Goal: Book appointment/travel/reservation

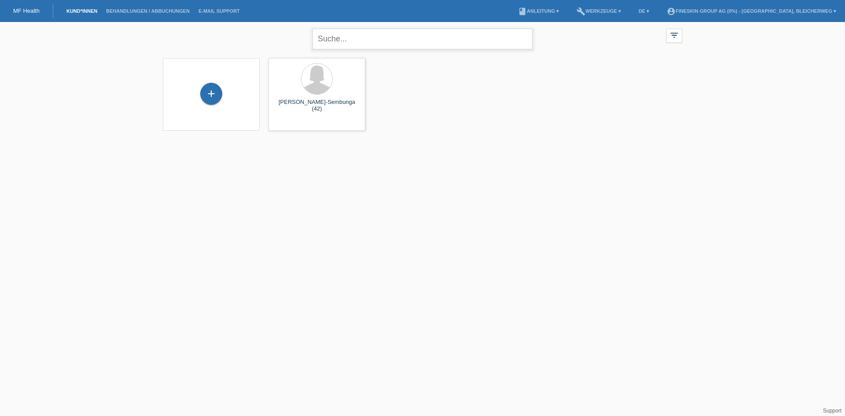
click at [348, 35] on input "text" at bounding box center [422, 39] width 220 height 21
type input "beck"
click at [293, 123] on span "Anzeigen" at bounding box center [294, 123] width 24 height 7
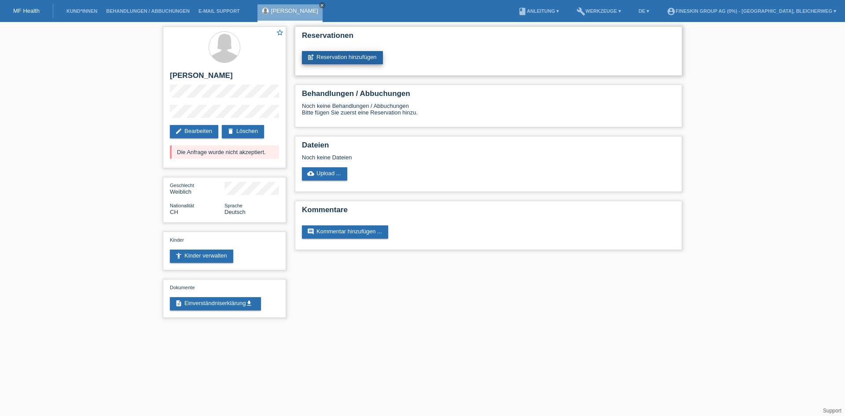
click at [345, 56] on link "post_add Reservation hinzufügen" at bounding box center [342, 57] width 81 height 13
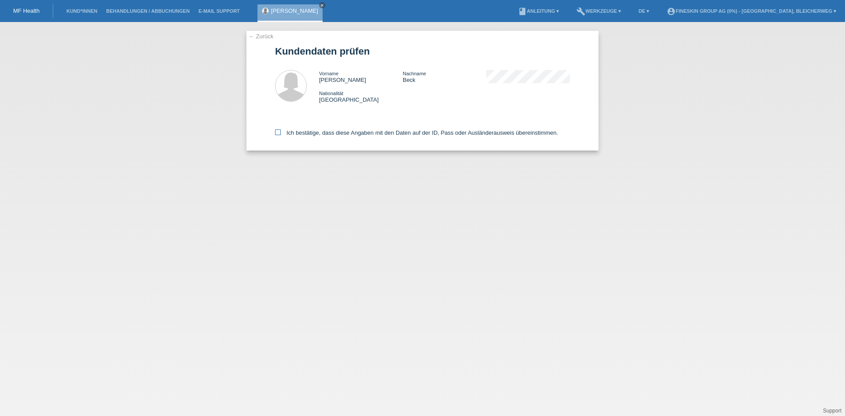
click at [279, 132] on icon at bounding box center [278, 132] width 6 height 6
click at [279, 132] on input "Ich bestätige, dass diese Angaben mit den Daten auf der ID, Pass oder Ausländer…" at bounding box center [278, 132] width 6 height 6
checkbox input "true"
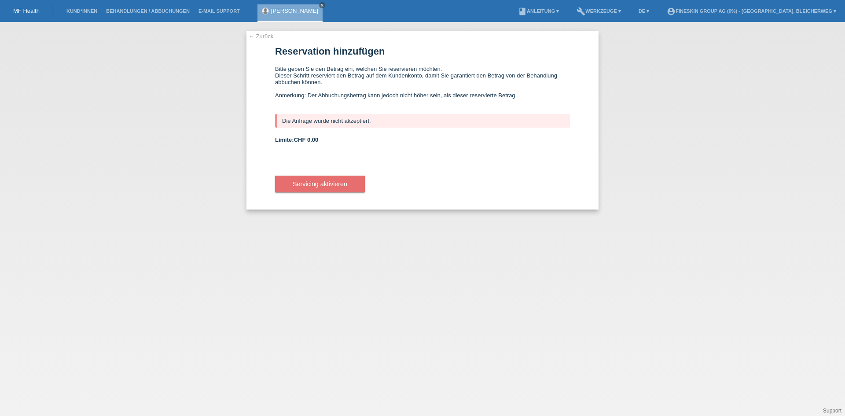
click at [24, 8] on link "MF Health" at bounding box center [26, 10] width 26 height 7
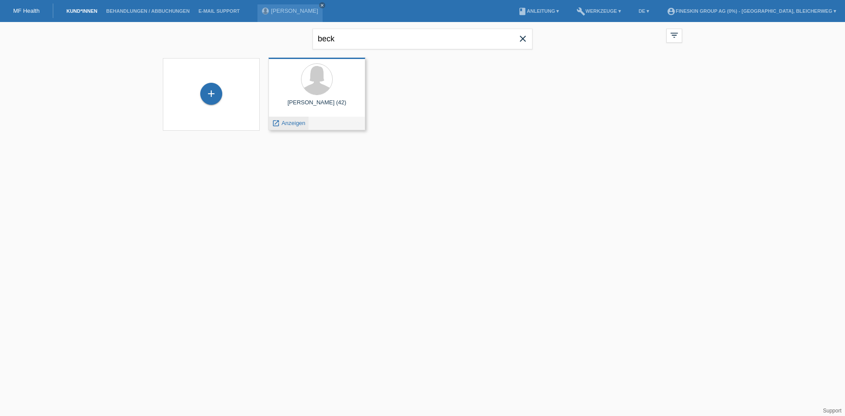
click at [288, 121] on span "Anzeigen" at bounding box center [294, 123] width 24 height 7
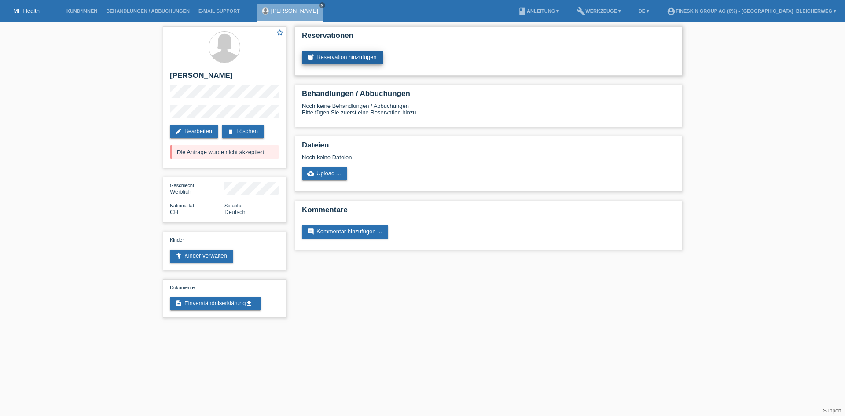
click at [343, 54] on link "post_add Reservation hinzufügen" at bounding box center [342, 57] width 81 height 13
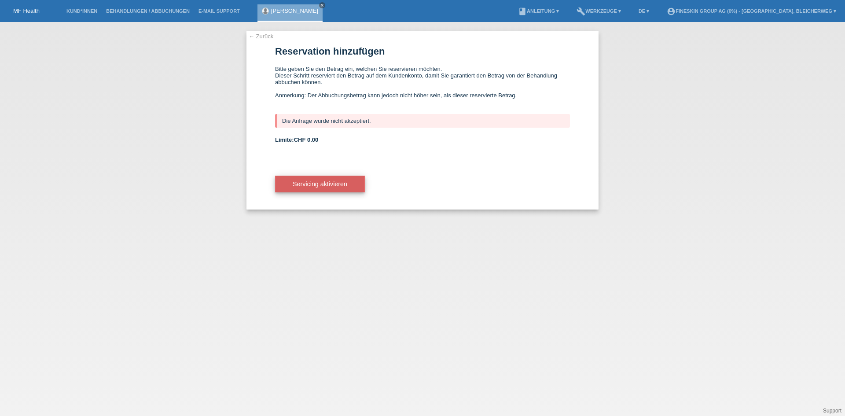
click at [314, 183] on span "Servicing aktivieren" at bounding box center [320, 183] width 55 height 7
